Goal: Information Seeking & Learning: Learn about a topic

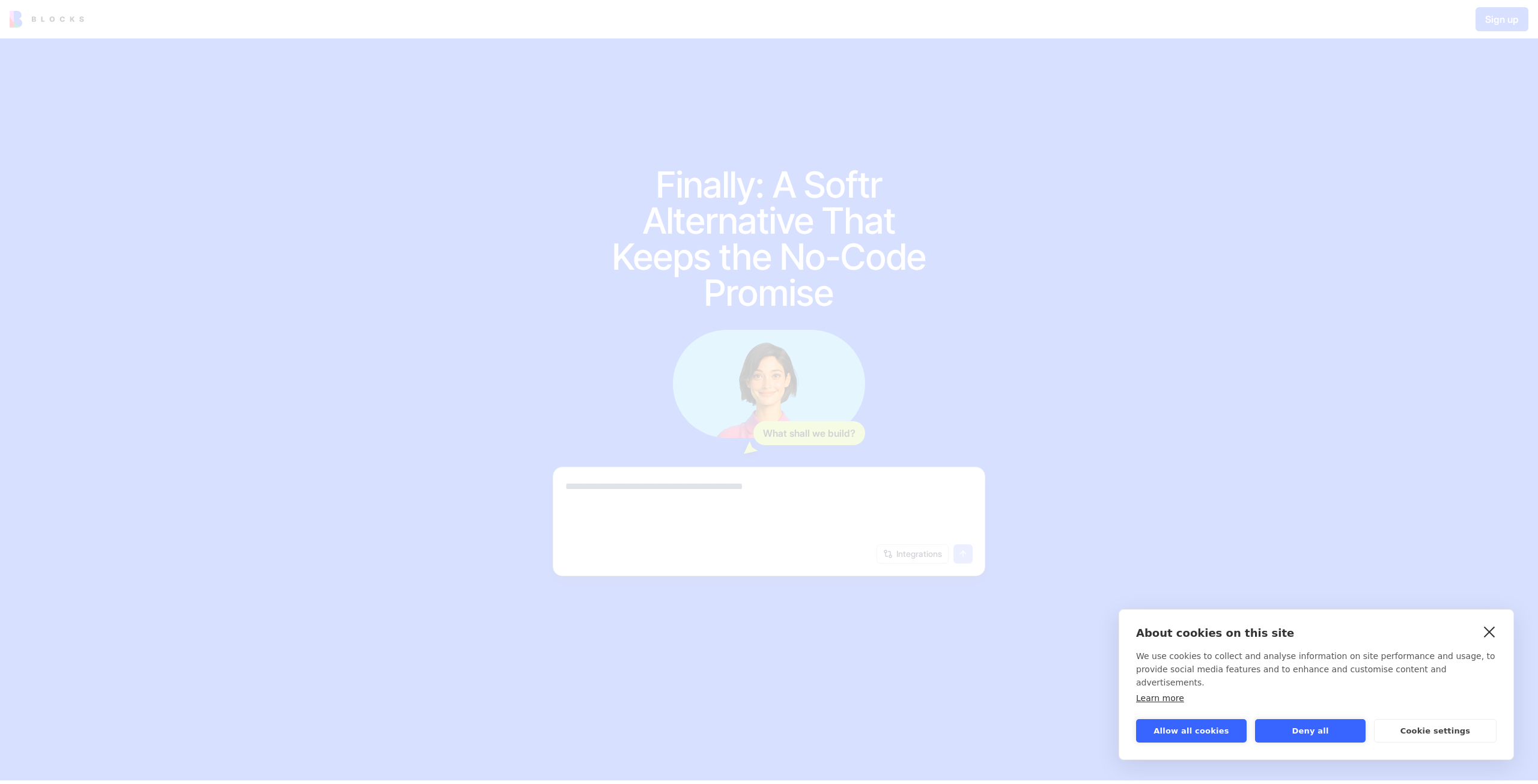
click at [1486, 641] on link "close" at bounding box center [1489, 631] width 18 height 19
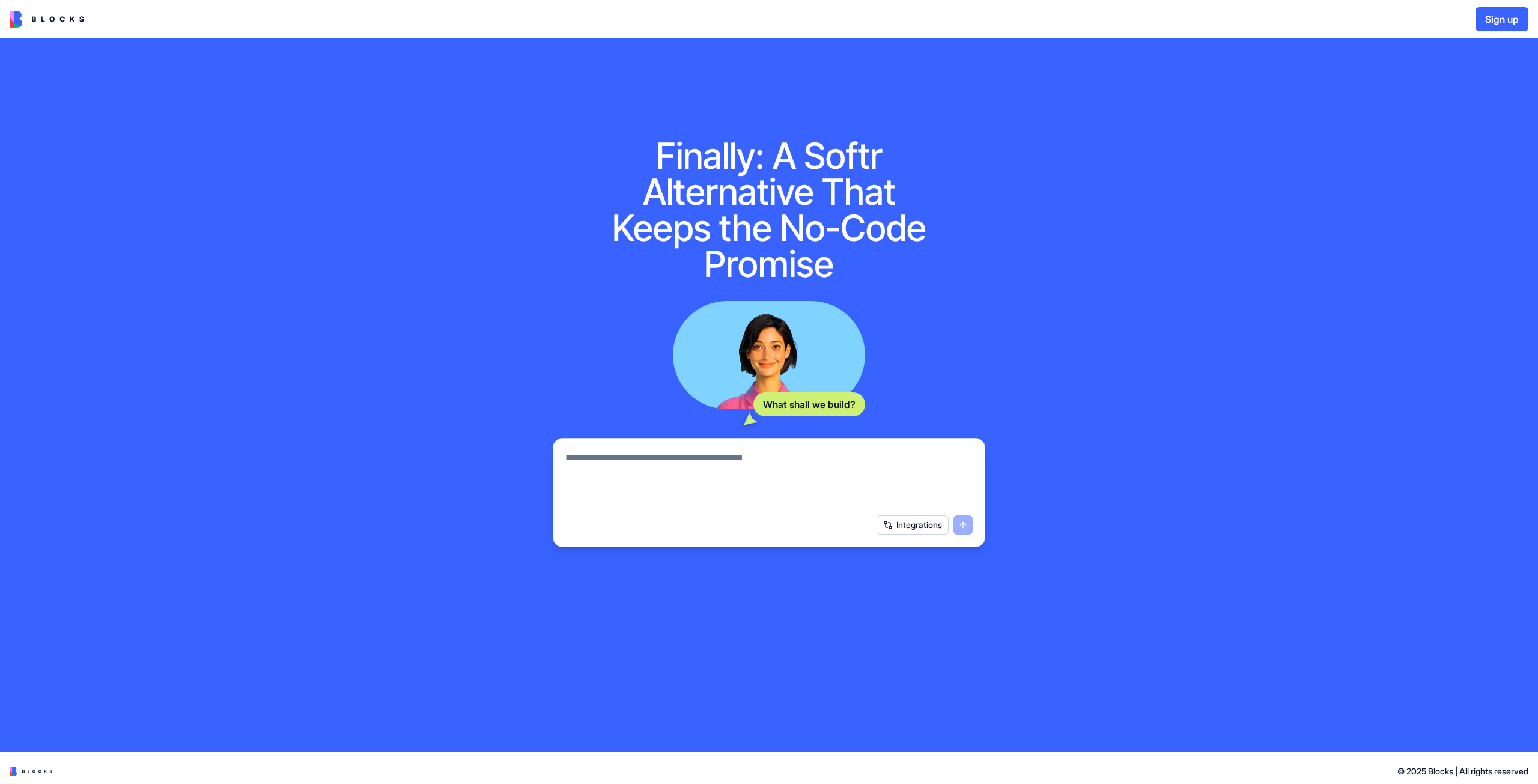
scroll to position [31, 0]
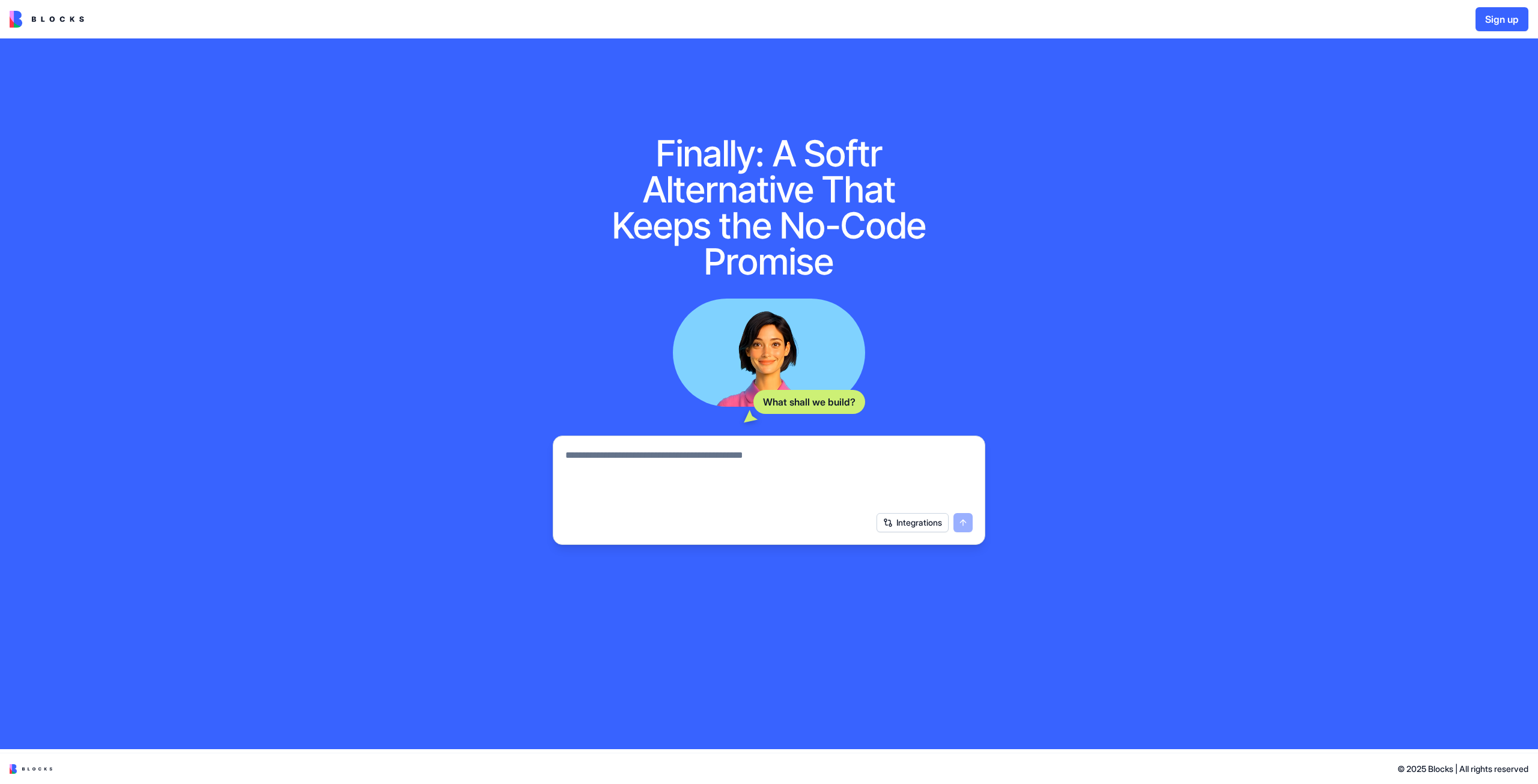
click at [1404, 763] on span "© 2025 Blocks | All rights reserved" at bounding box center [1463, 768] width 131 height 12
click at [1430, 763] on span "© 2025 Blocks | All rights reserved" at bounding box center [1463, 768] width 131 height 12
click at [1469, 764] on span "© 2025 Blocks | All rights reserved" at bounding box center [1463, 768] width 131 height 12
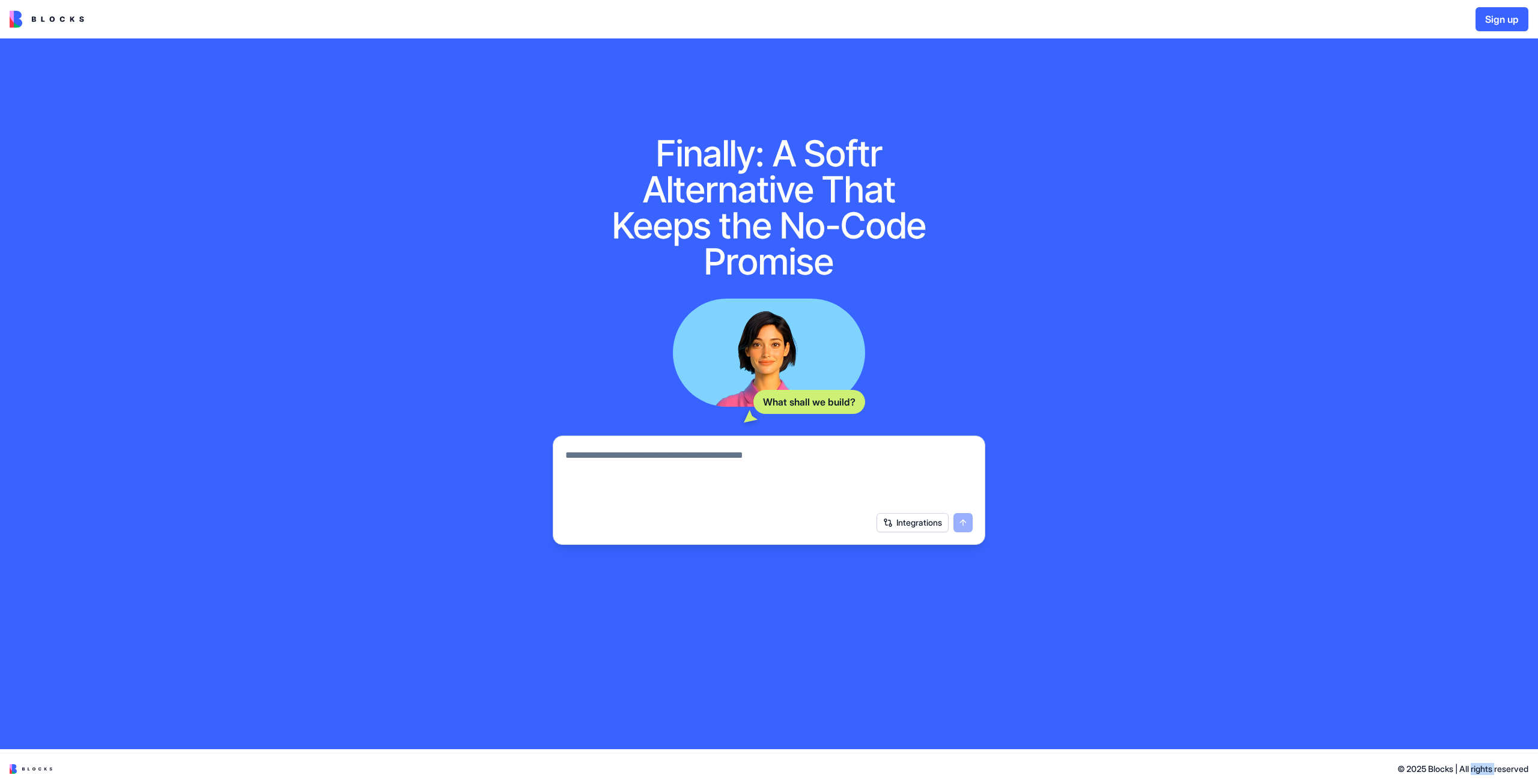
click at [1469, 764] on span "© 2025 Blocks | All rights reserved" at bounding box center [1463, 768] width 131 height 12
click at [1508, 767] on span "© 2025 Blocks | All rights reserved" at bounding box center [1463, 768] width 131 height 12
click at [768, 374] on video at bounding box center [769, 352] width 192 height 108
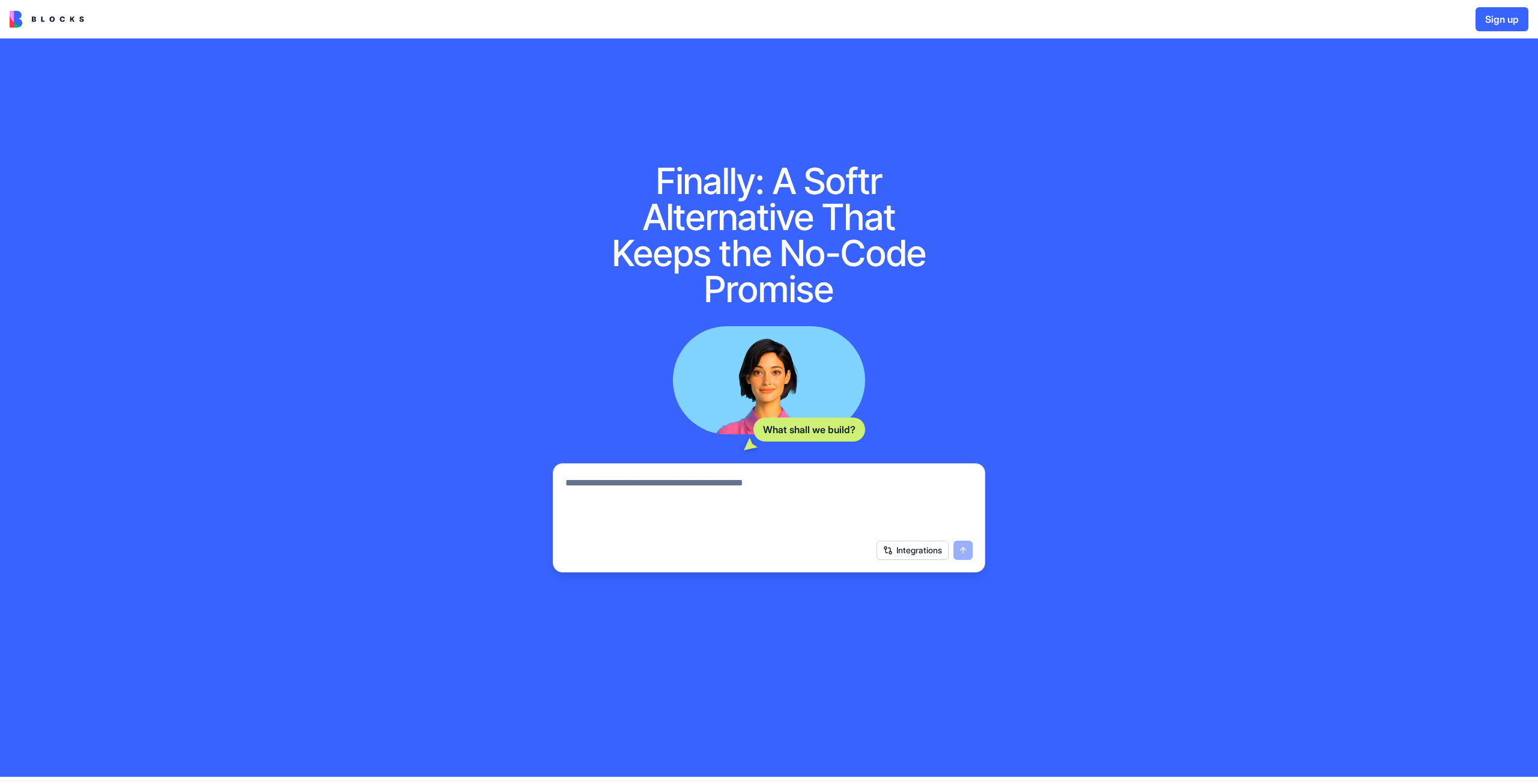
scroll to position [0, 0]
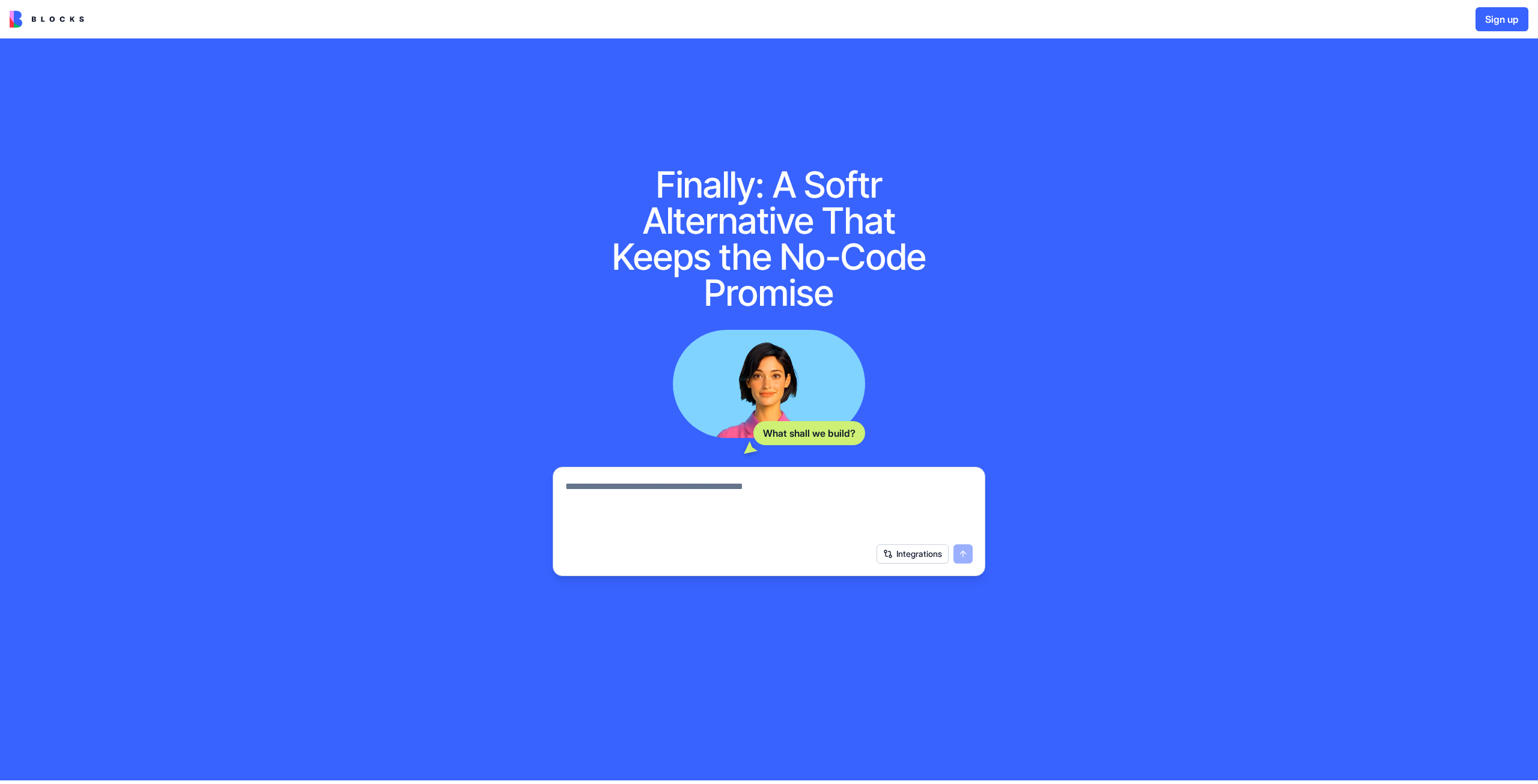
click at [738, 282] on h1 "Finally: A Softr Alternative That Keeps the No-Code Promise" at bounding box center [769, 238] width 346 height 144
drag, startPoint x: 800, startPoint y: 292, endPoint x: 679, endPoint y: 293, distance: 121.0
click at [682, 293] on h1 "Finally: A Softr Alternative That Keeps the No-Code Promise" at bounding box center [769, 238] width 346 height 144
click at [619, 330] on div "What shall we build? Integrations" at bounding box center [769, 453] width 433 height 247
click at [699, 480] on textarea at bounding box center [769, 508] width 408 height 58
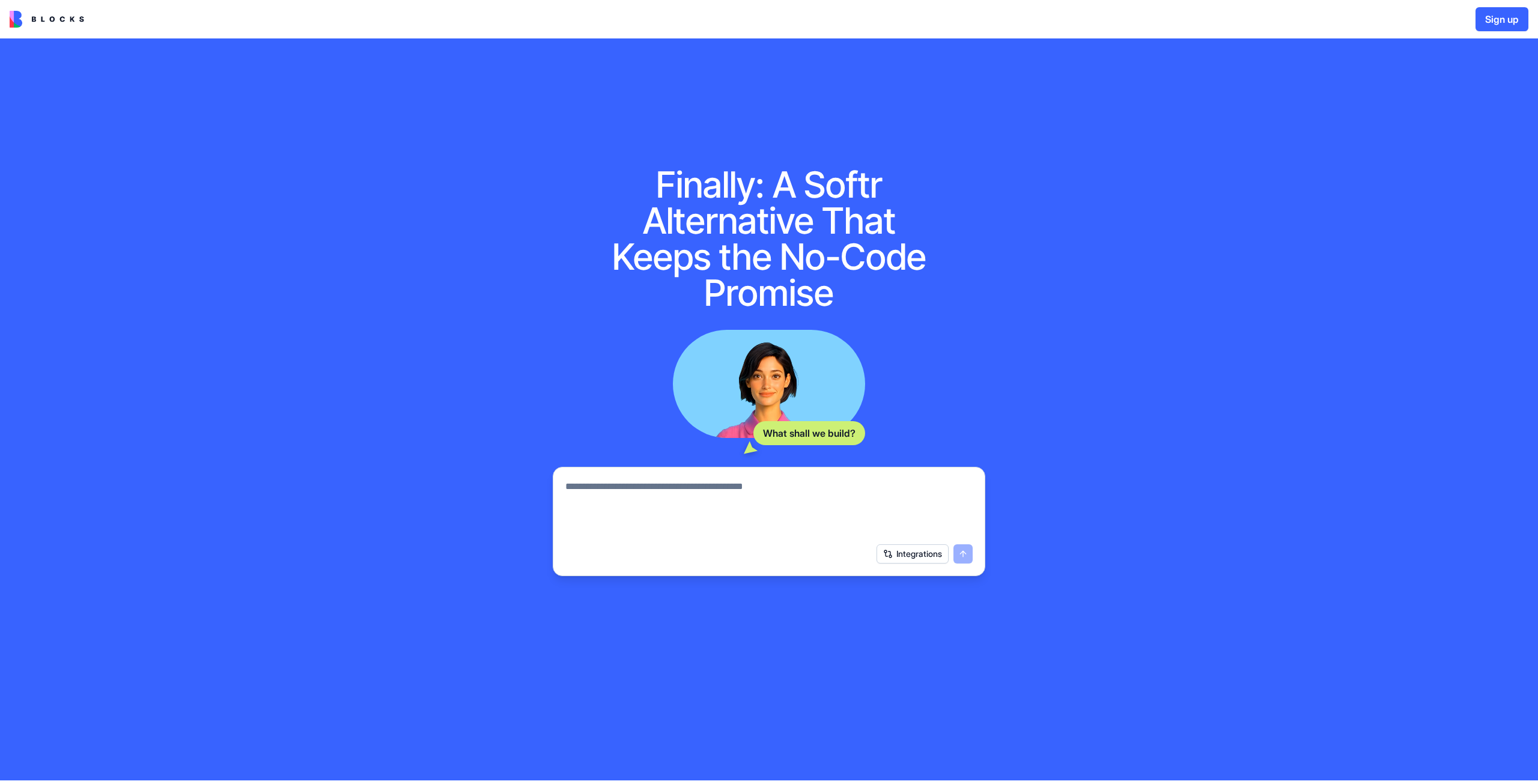
click at [1115, 430] on div "Finally: A Softr Alternative That Keeps the No-Code Promise What shall we build…" at bounding box center [769, 409] width 1538 height 742
click at [917, 564] on div "Integrations" at bounding box center [769, 554] width 422 height 34
click at [919, 560] on button "Integrations" at bounding box center [913, 554] width 72 height 19
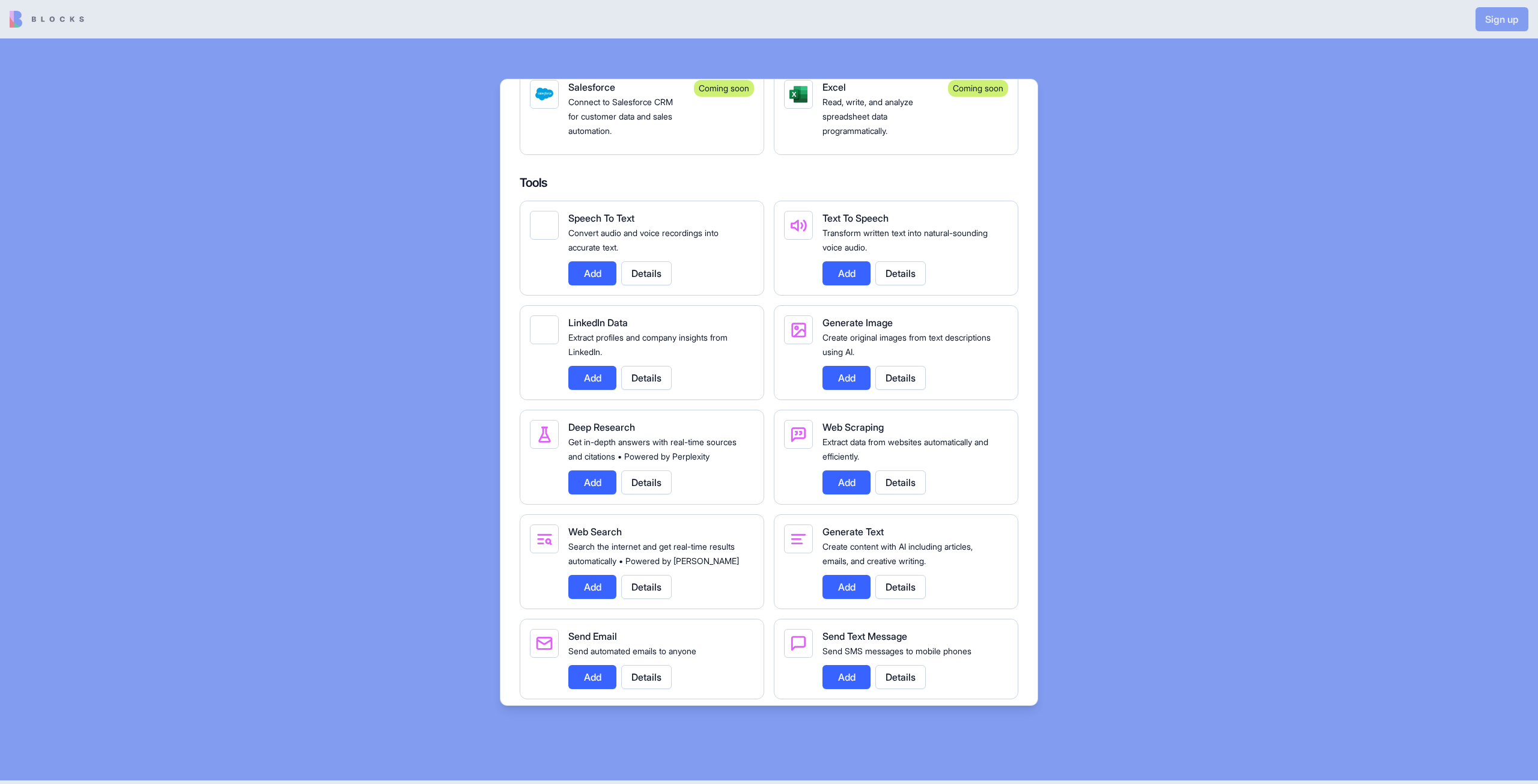
scroll to position [1530, 0]
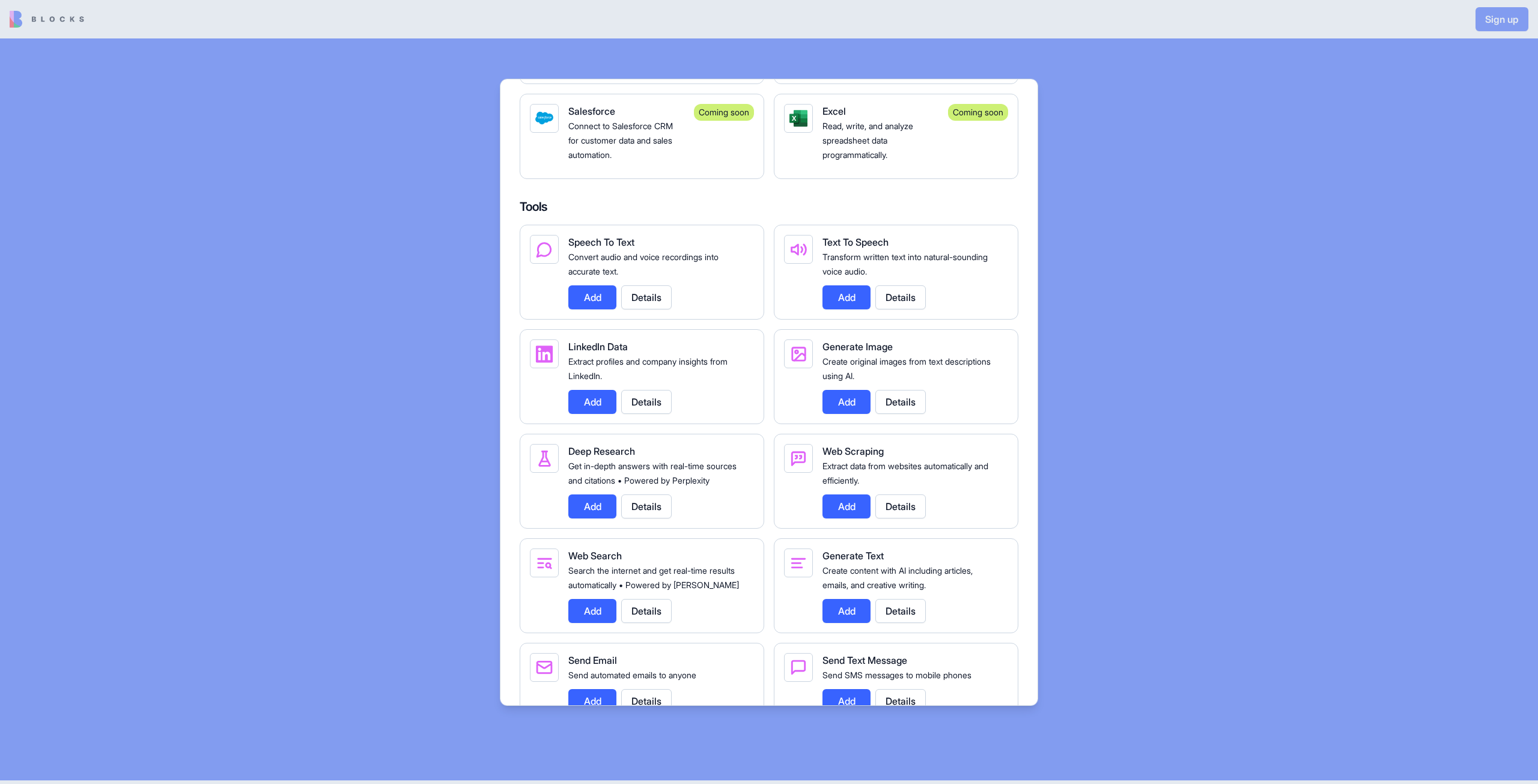
click at [1248, 357] on div at bounding box center [769, 392] width 1538 height 784
